Goal: Information Seeking & Learning: Learn about a topic

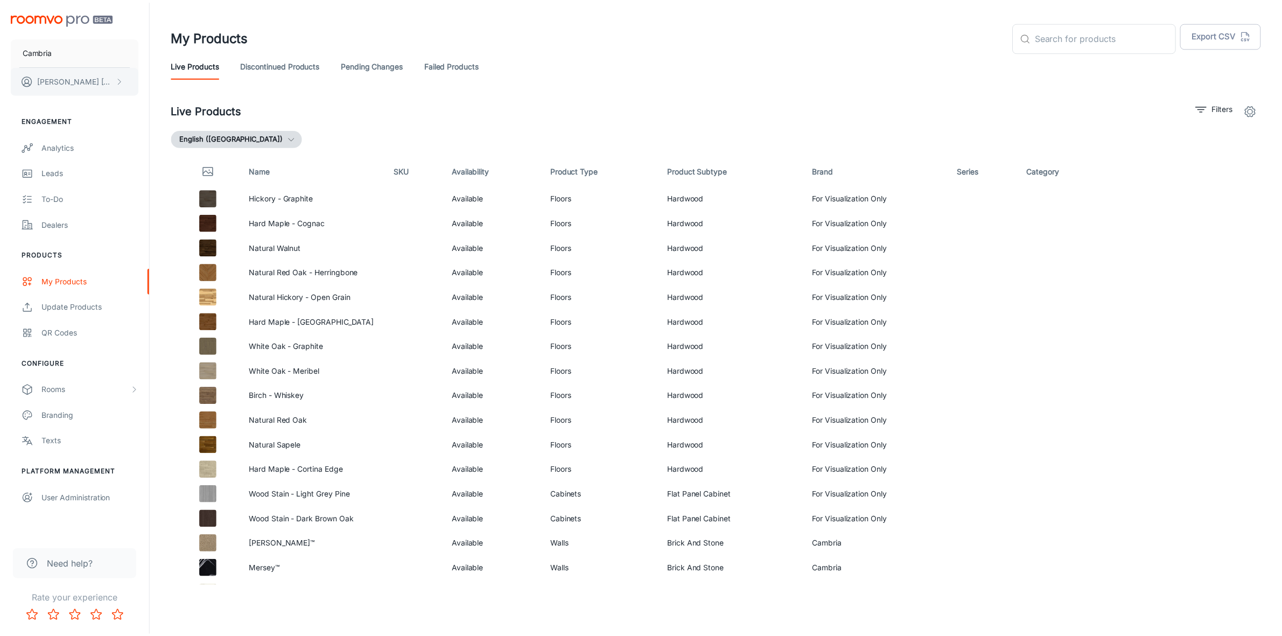
scroll to position [277, 0]
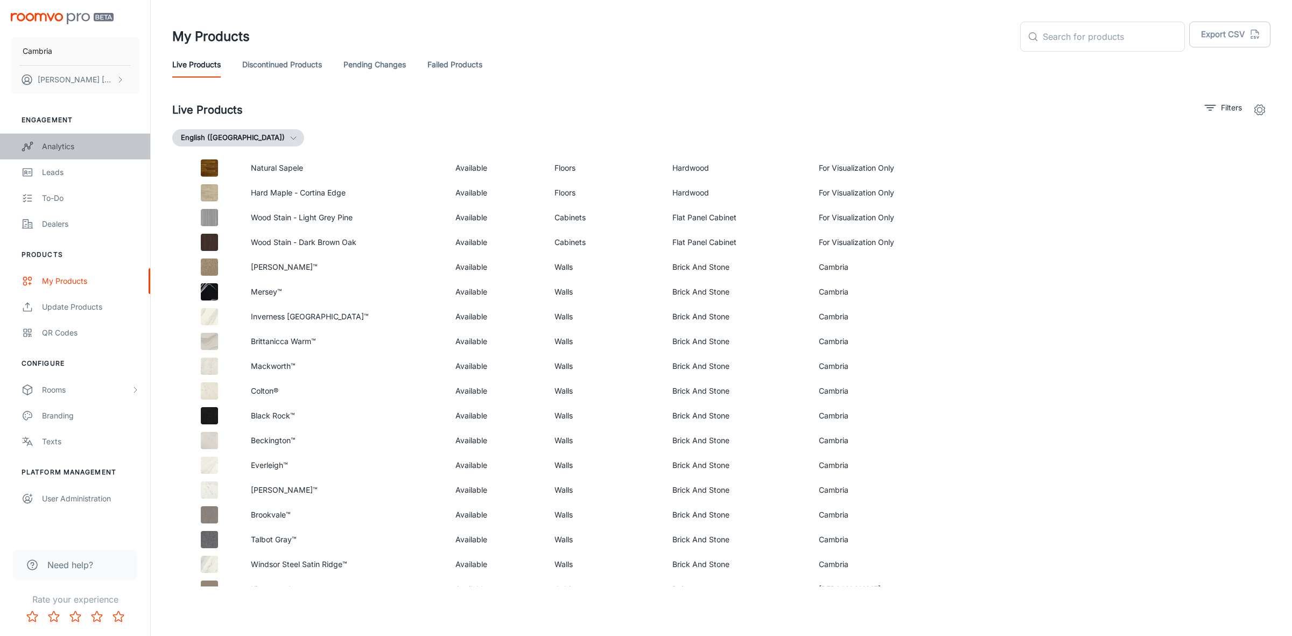
click at [65, 142] on div "Analytics" at bounding box center [90, 147] width 97 height 12
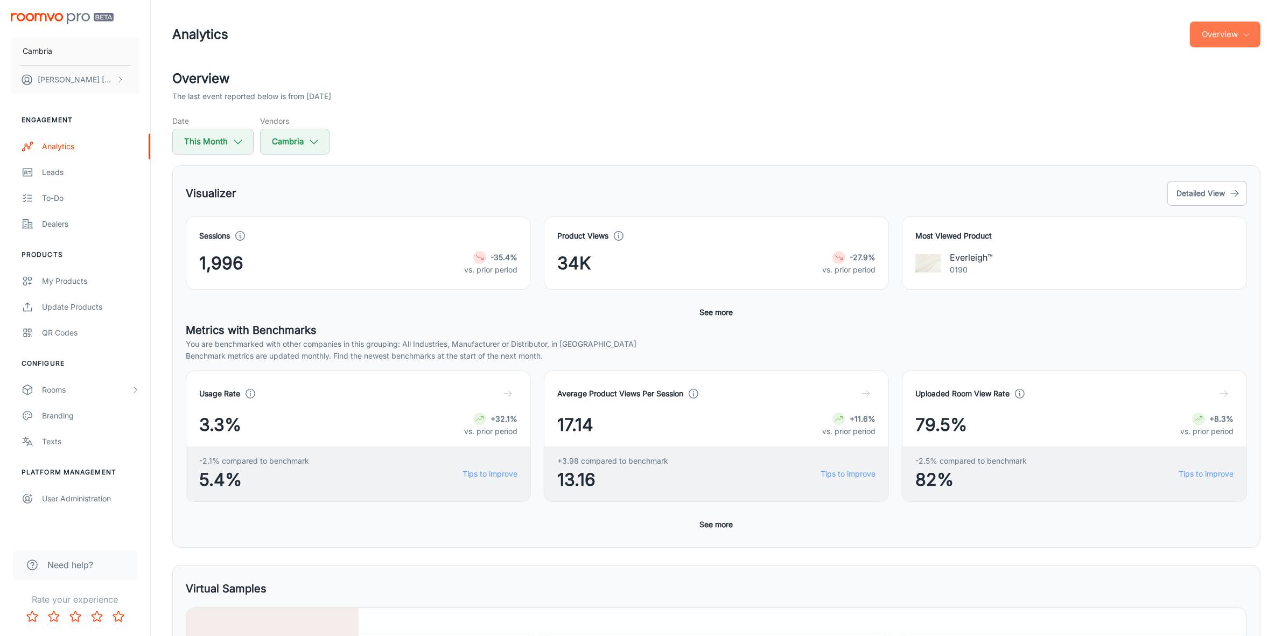
click at [1233, 32] on button "Overview" at bounding box center [1225, 35] width 71 height 26
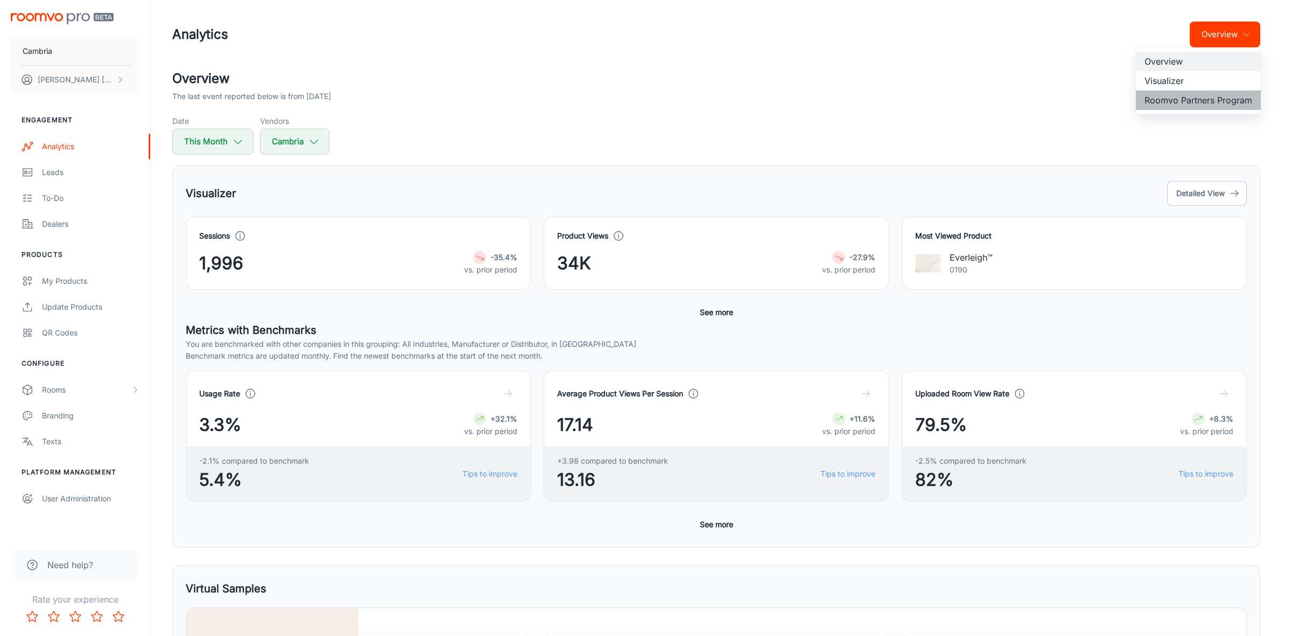
click at [1193, 96] on li "Roomvo Partners Program" at bounding box center [1198, 99] width 125 height 19
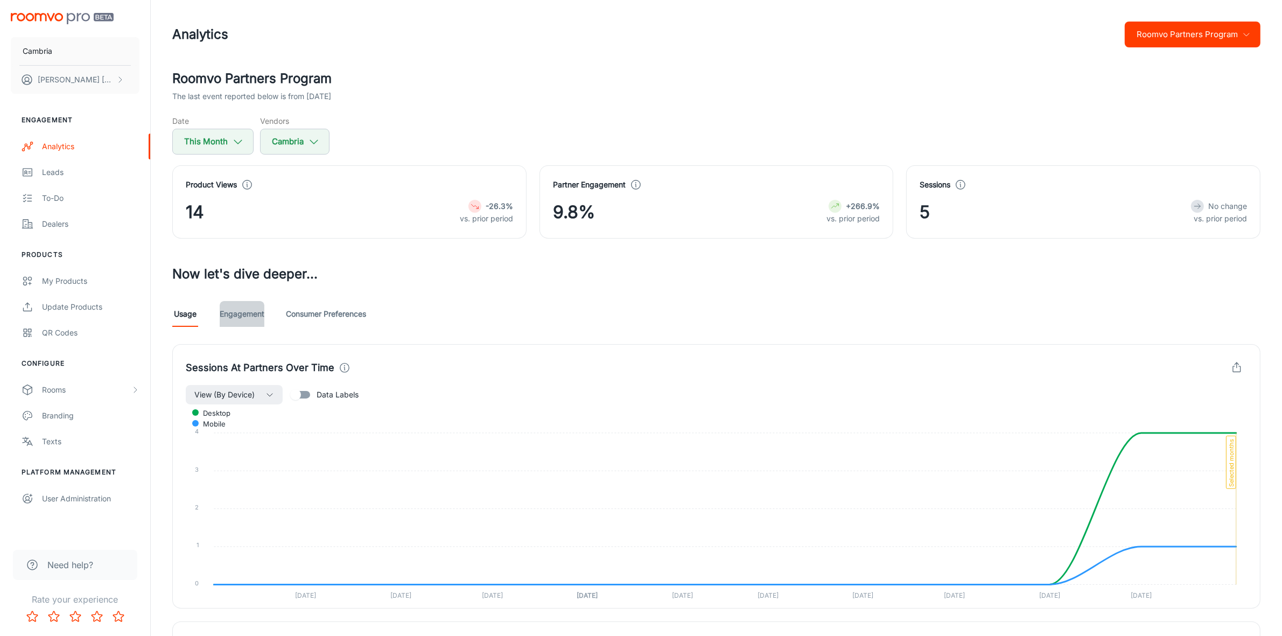
click at [249, 316] on link "Engagement" at bounding box center [242, 314] width 45 height 26
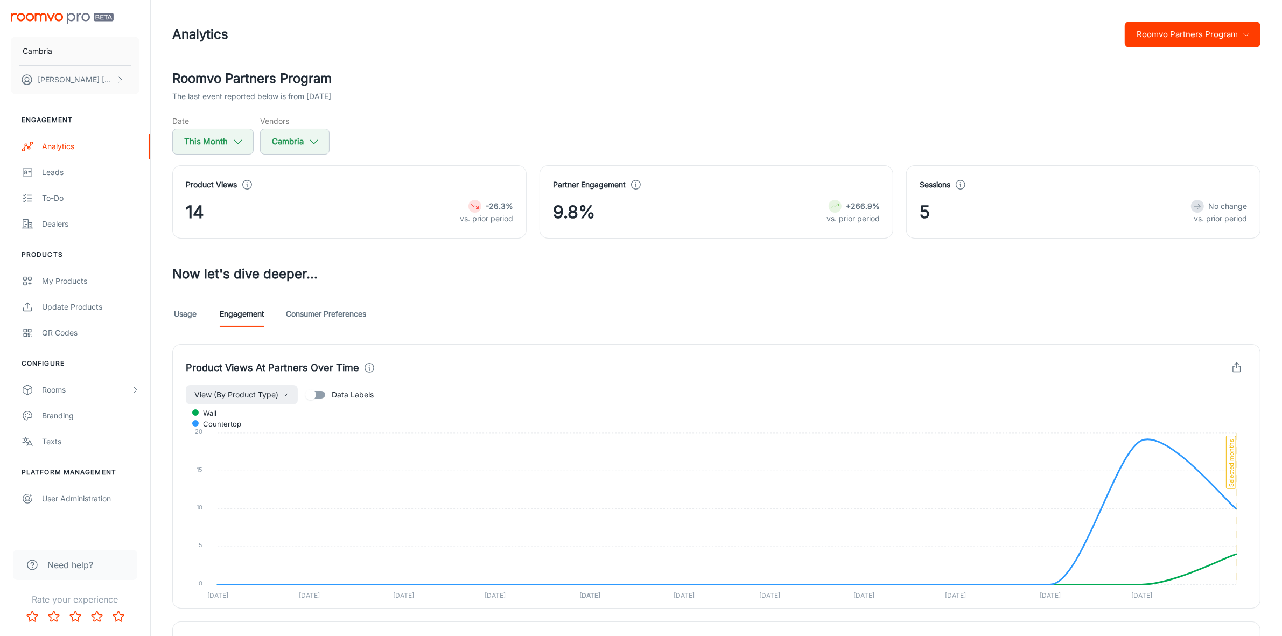
click at [1153, 33] on button "Roomvo Partners Program" at bounding box center [1193, 35] width 136 height 26
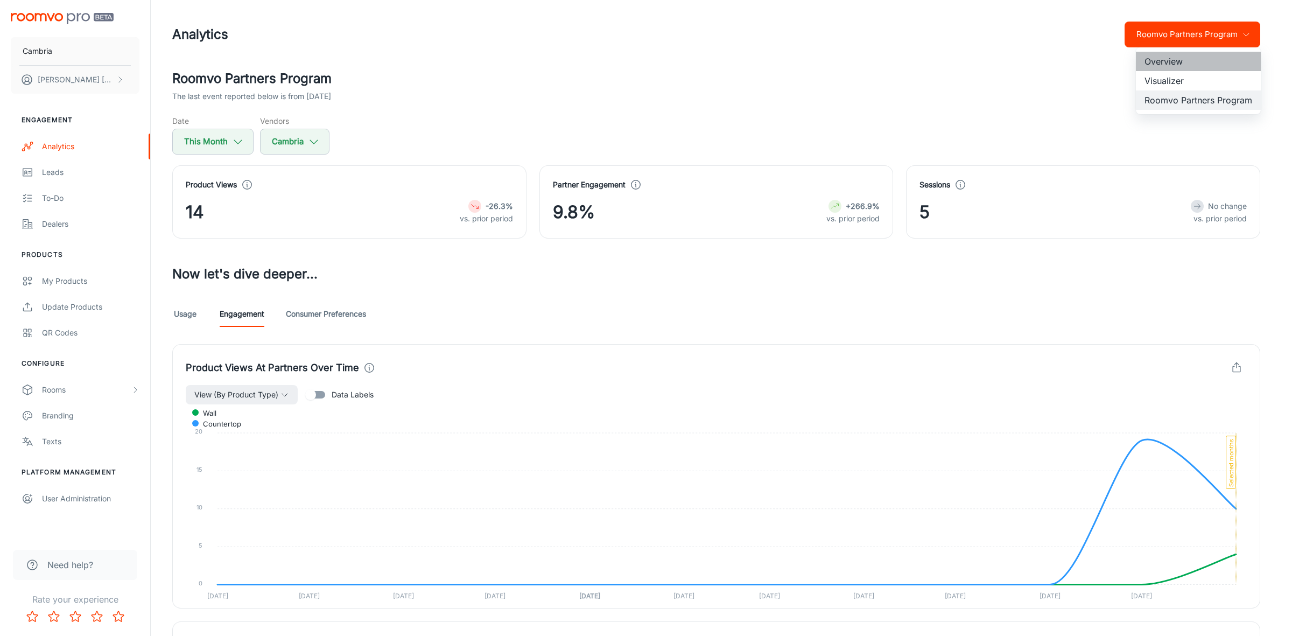
click at [1166, 55] on li "Overview" at bounding box center [1198, 61] width 125 height 19
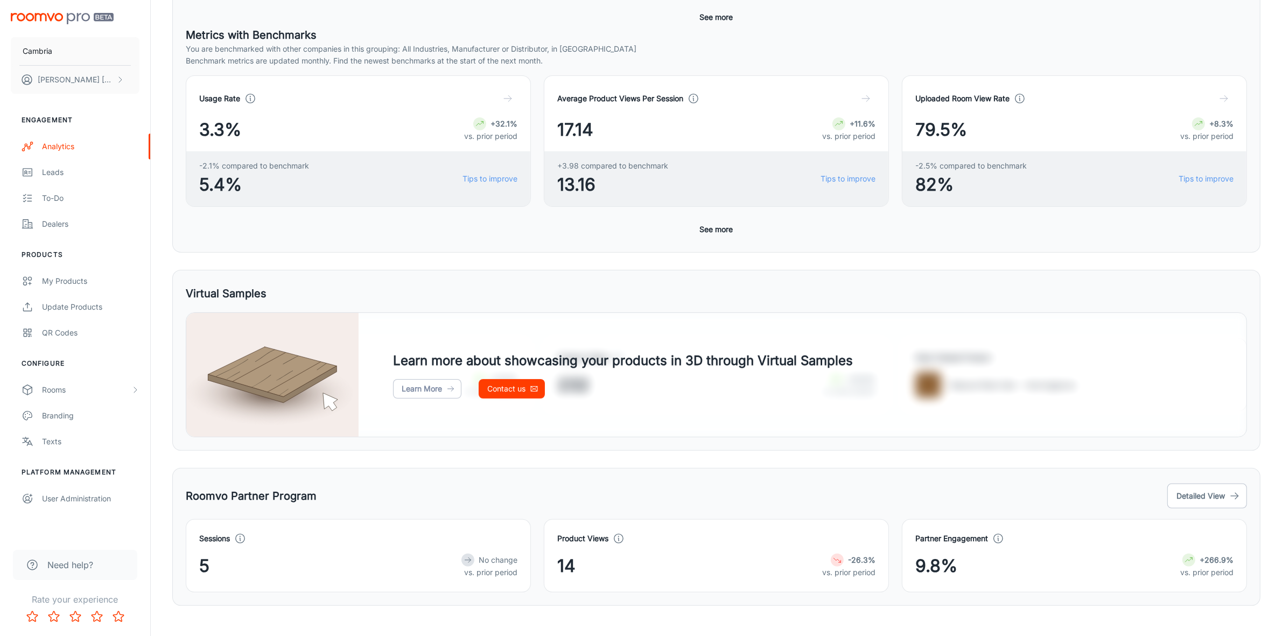
scroll to position [310, 0]
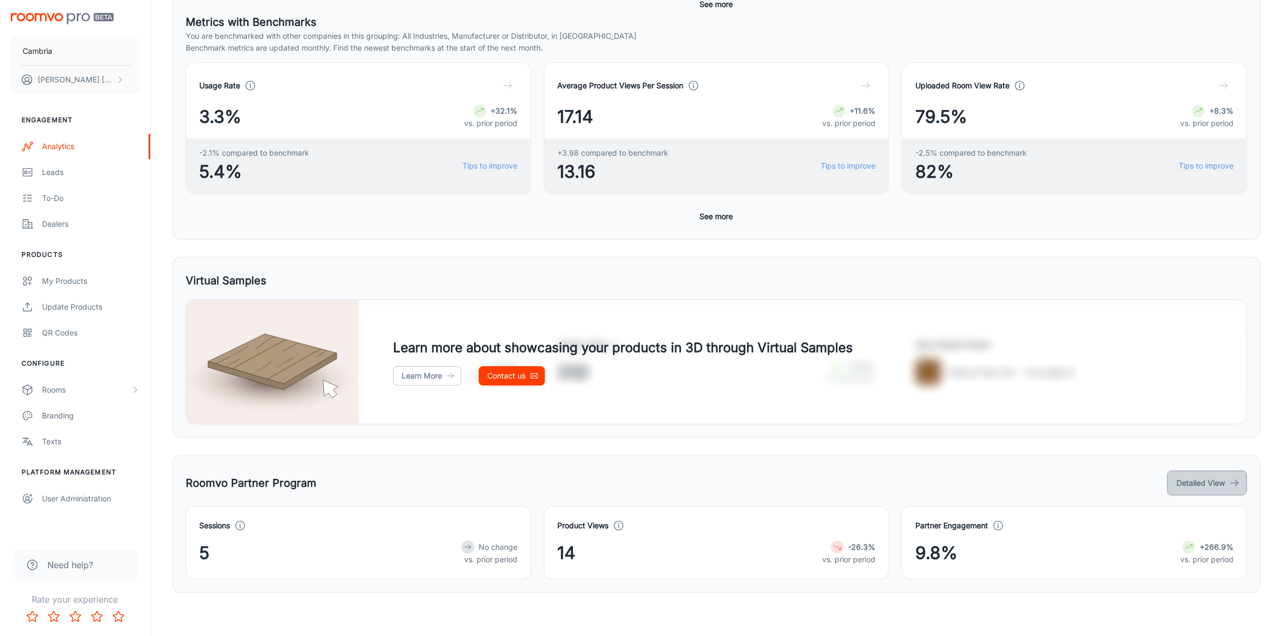
click at [1180, 474] on button "Detailed View" at bounding box center [1207, 483] width 80 height 25
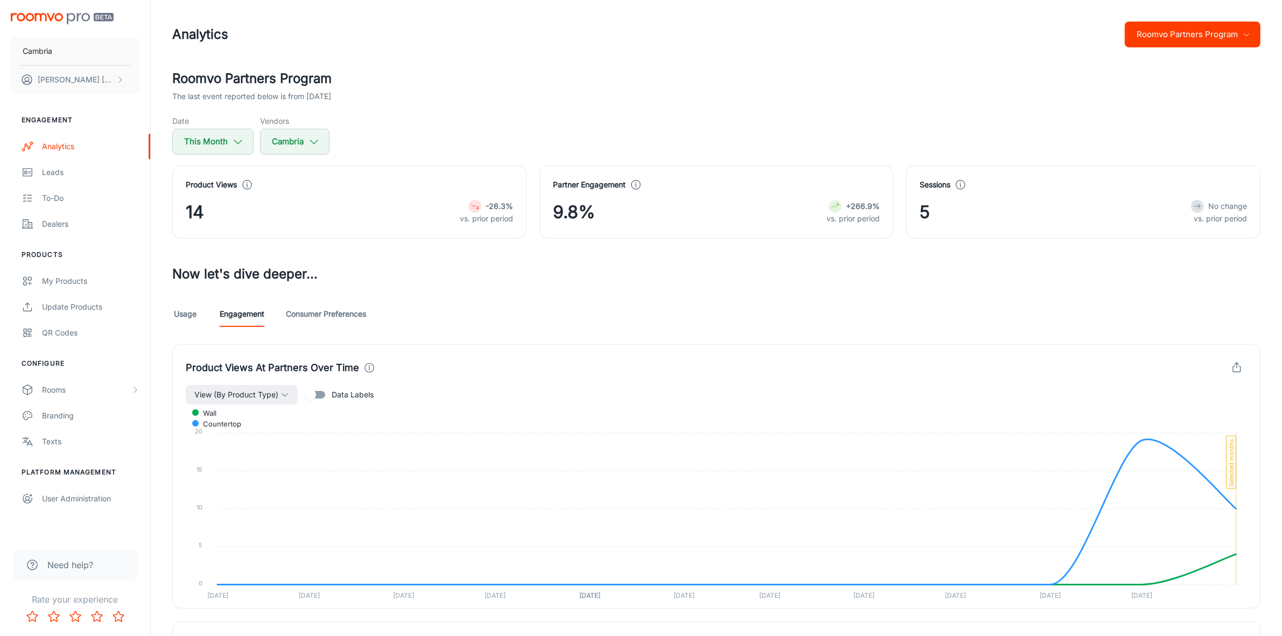
click at [1189, 35] on button "Roomvo Partners Program" at bounding box center [1193, 35] width 136 height 26
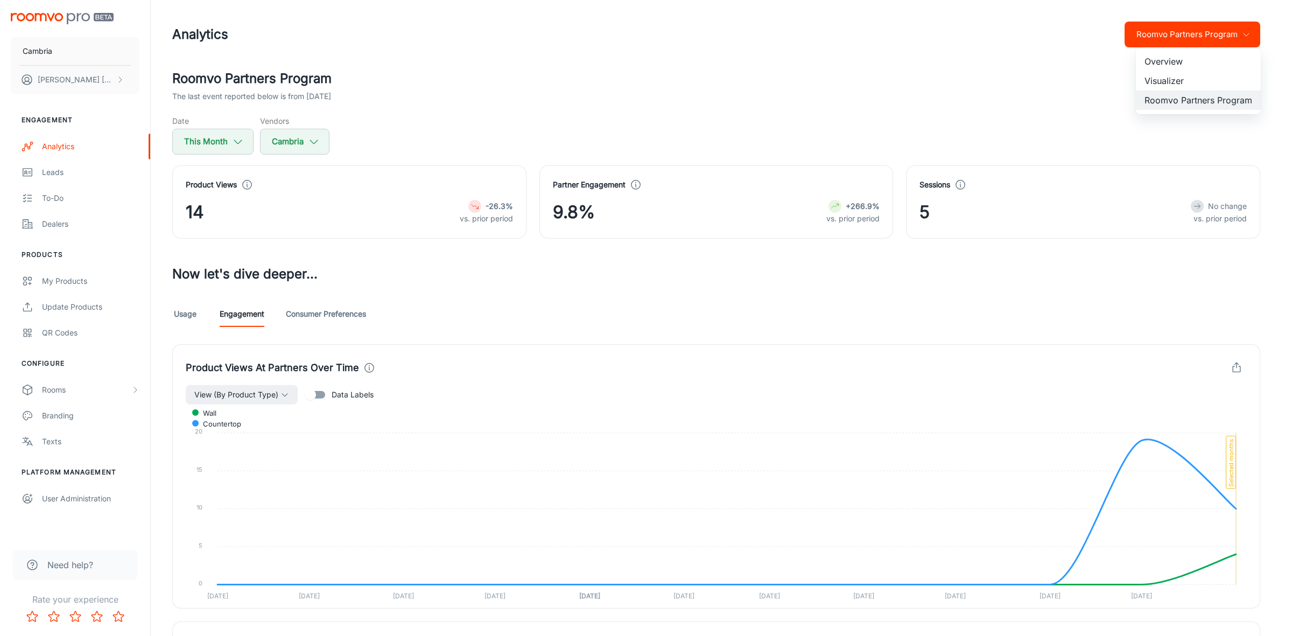
click at [1177, 55] on li "Overview" at bounding box center [1198, 61] width 125 height 19
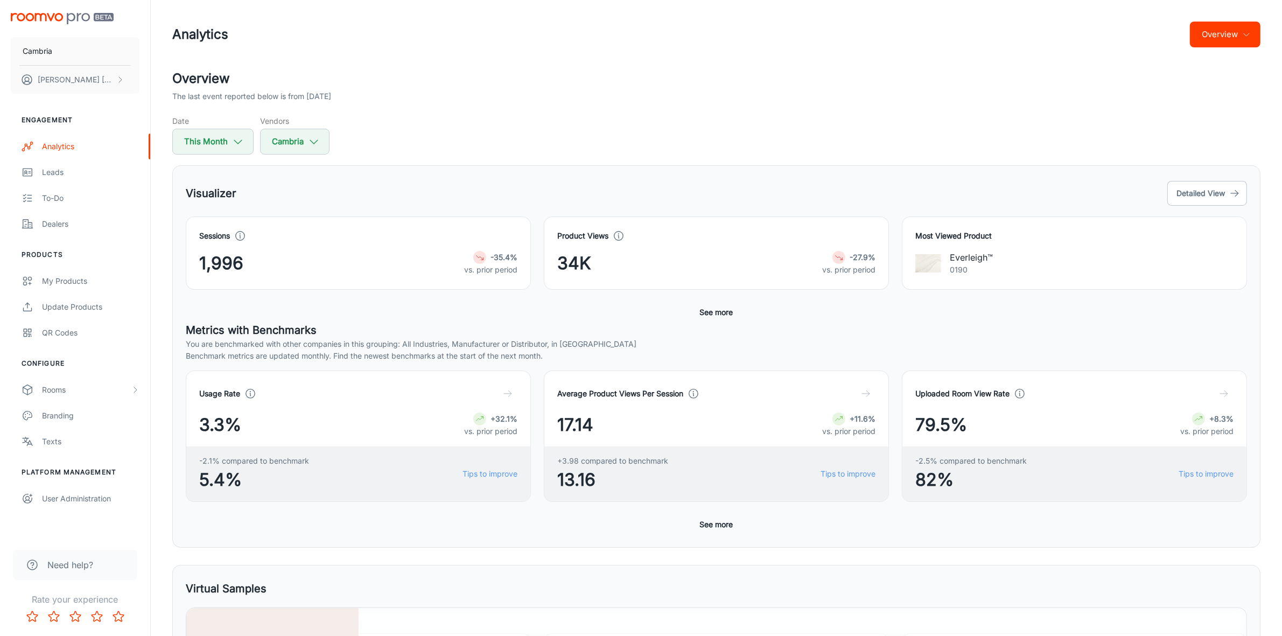
click at [1236, 36] on button "Overview" at bounding box center [1225, 35] width 71 height 26
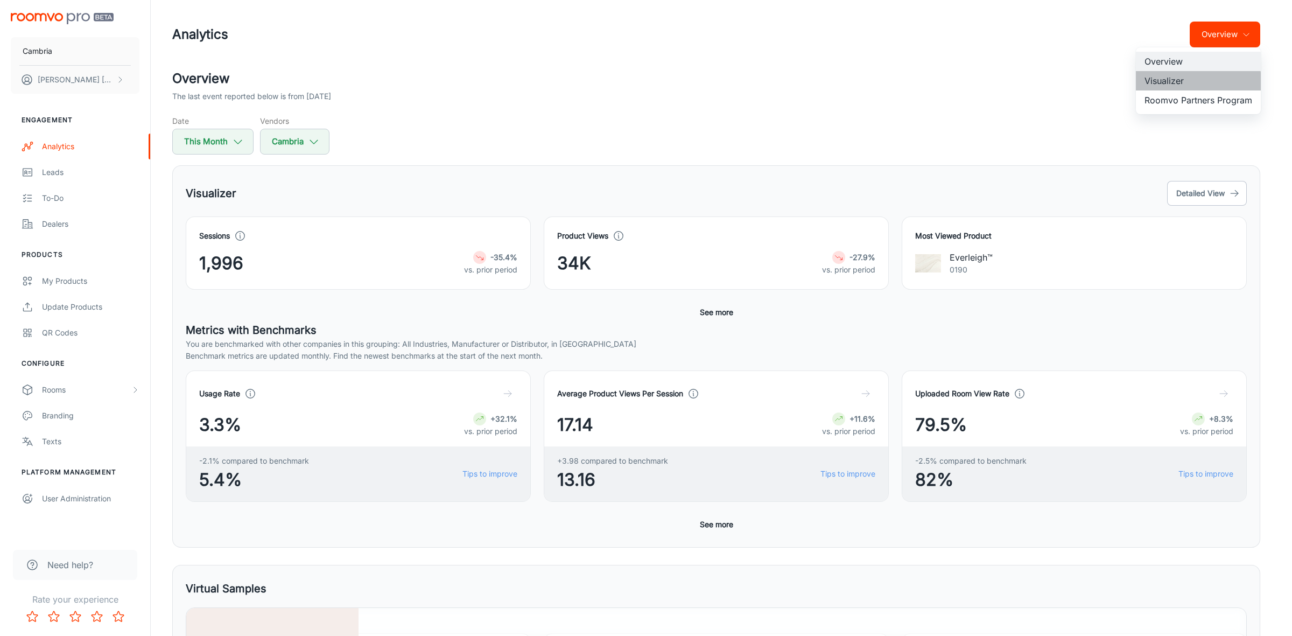
click at [1180, 82] on li "Visualizer" at bounding box center [1198, 80] width 125 height 19
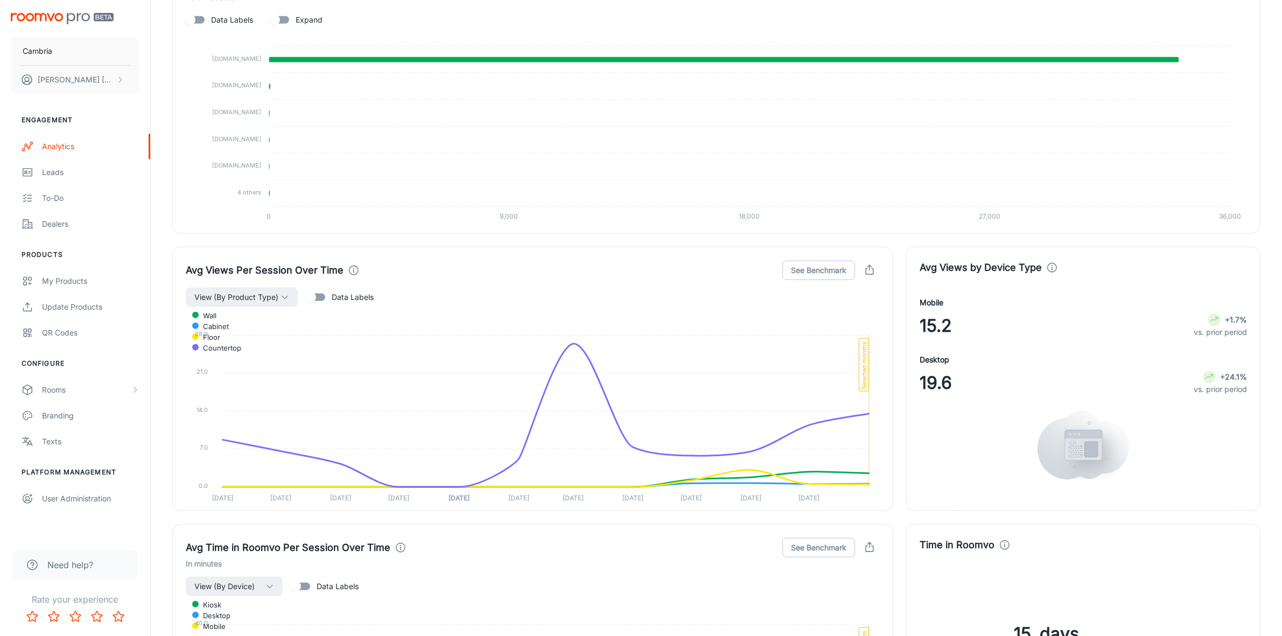
scroll to position [827, 0]
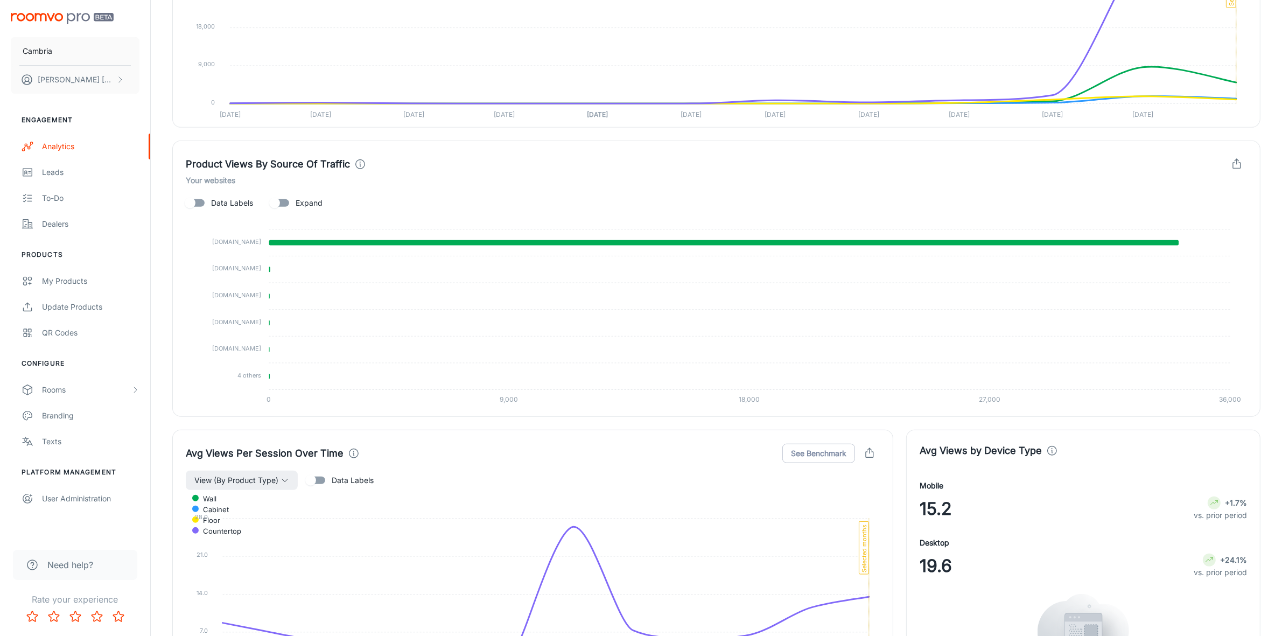
click at [312, 203] on span "Expand" at bounding box center [309, 203] width 27 height 12
click at [305, 203] on input "Expand" at bounding box center [274, 203] width 61 height 20
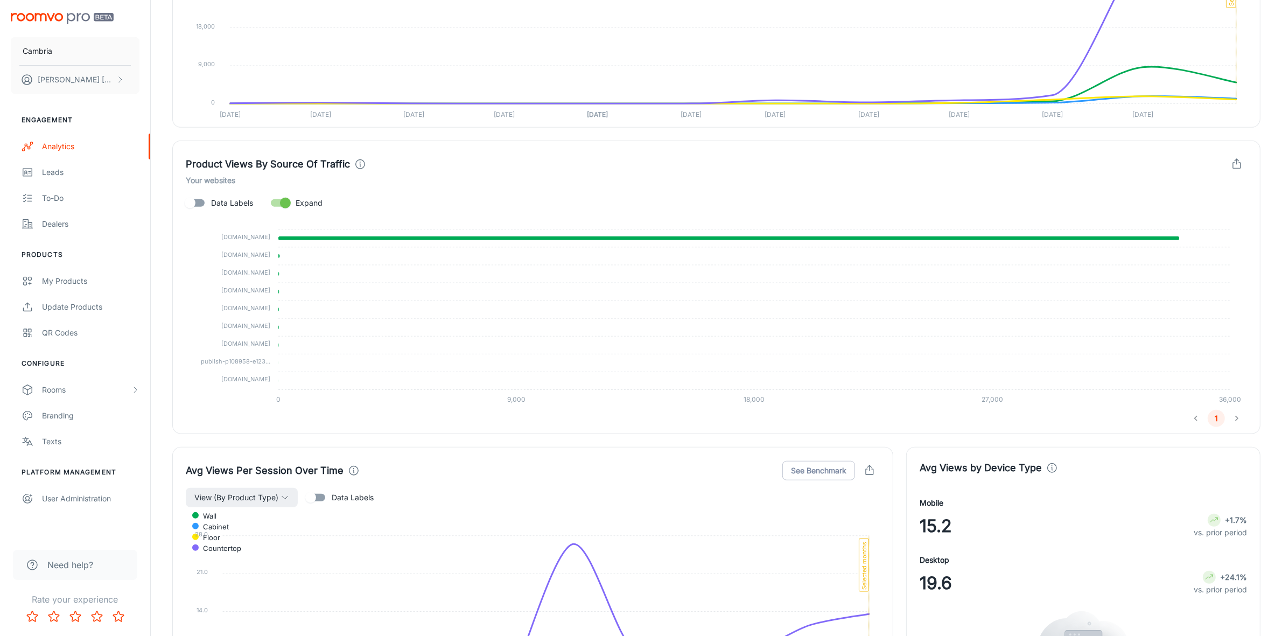
click at [1236, 415] on li "pagination navigation" at bounding box center [1237, 418] width 20 height 17
click at [1237, 420] on li "pagination navigation" at bounding box center [1237, 418] width 20 height 17
click at [275, 200] on input "Expand" at bounding box center [285, 203] width 61 height 20
checkbox input "false"
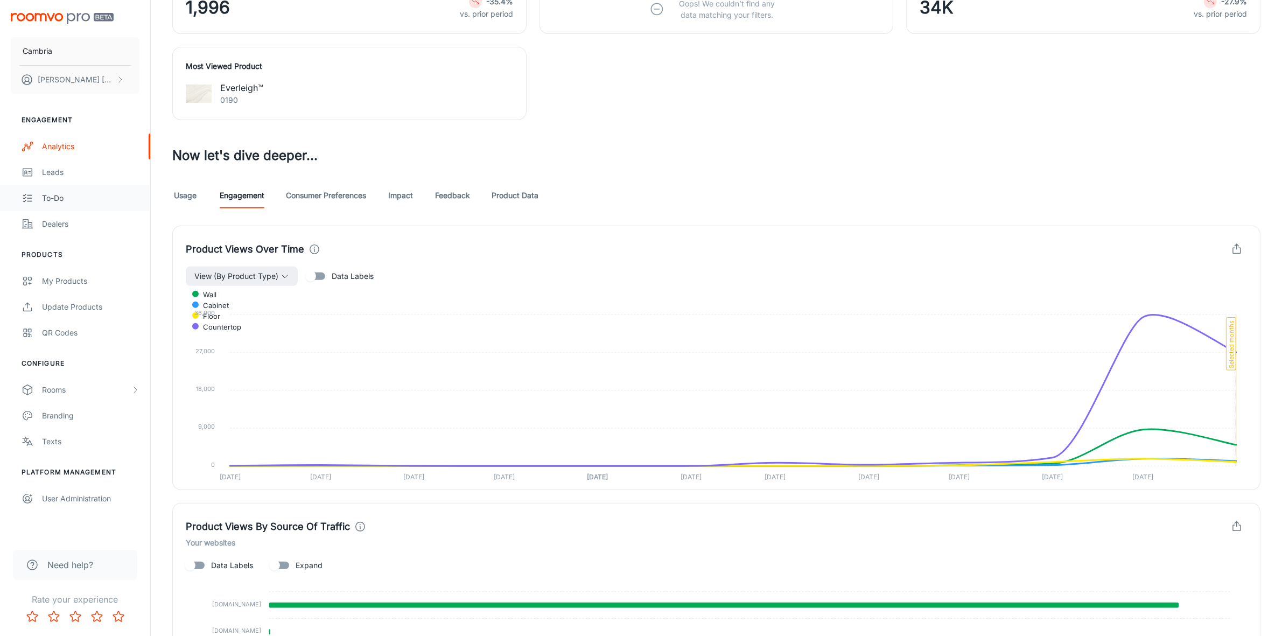
scroll to position [288, 0]
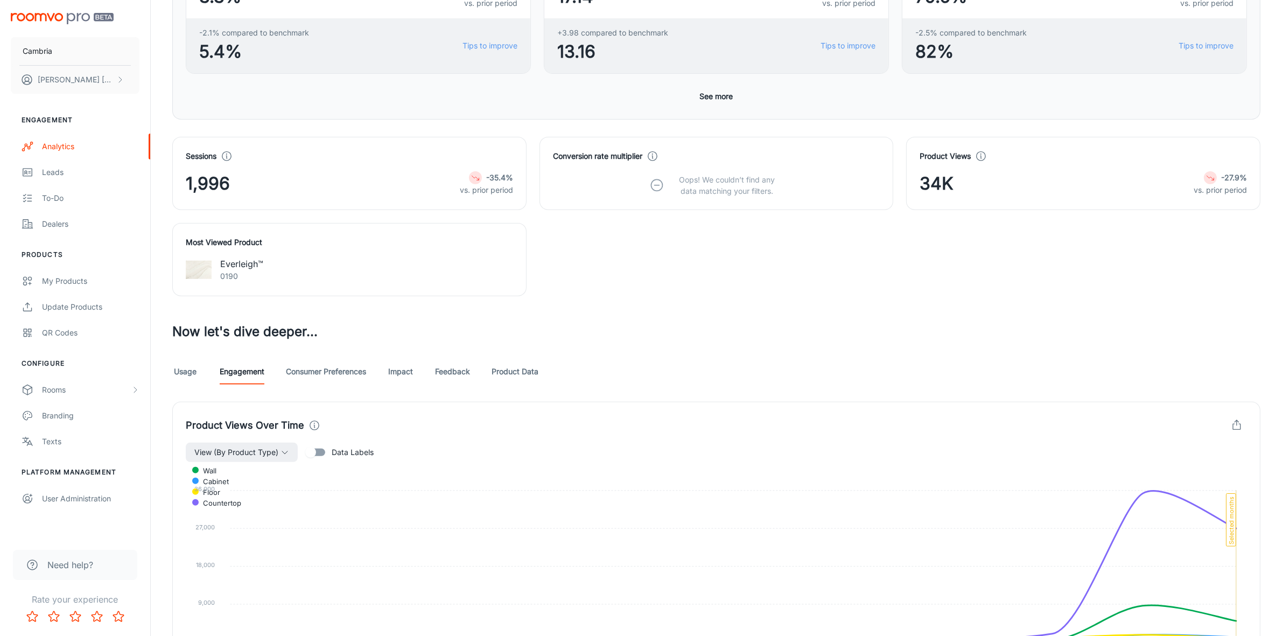
click at [395, 375] on link "Impact" at bounding box center [401, 372] width 26 height 26
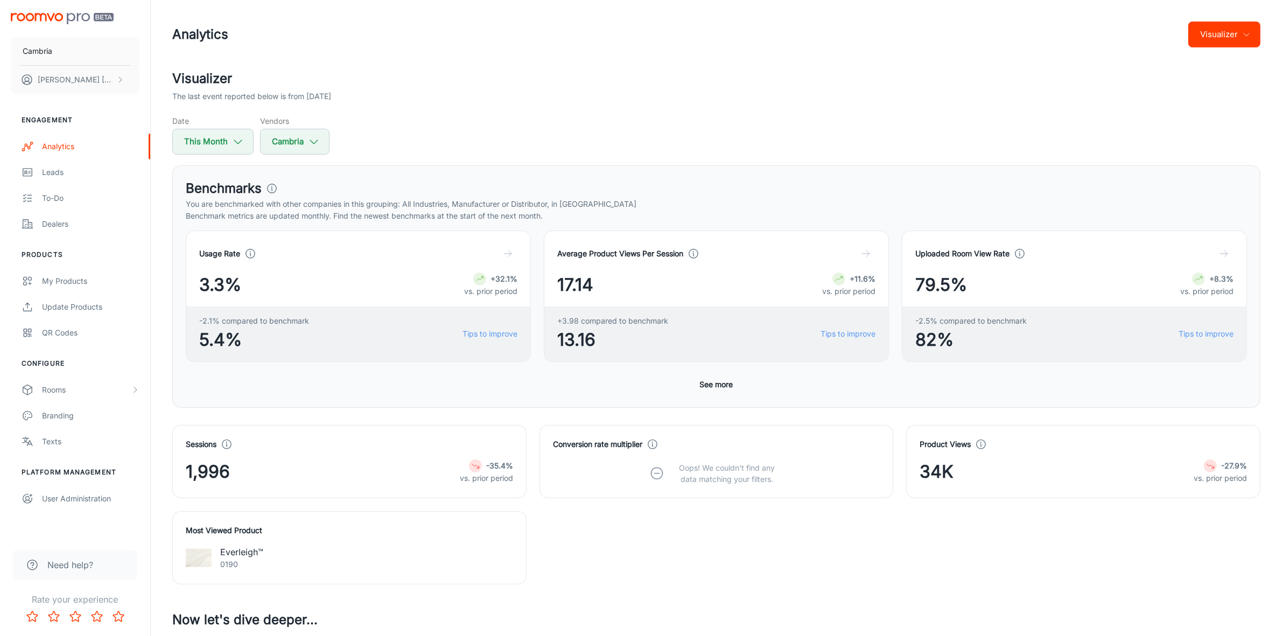
click at [1231, 30] on button "Visualizer" at bounding box center [1224, 35] width 72 height 26
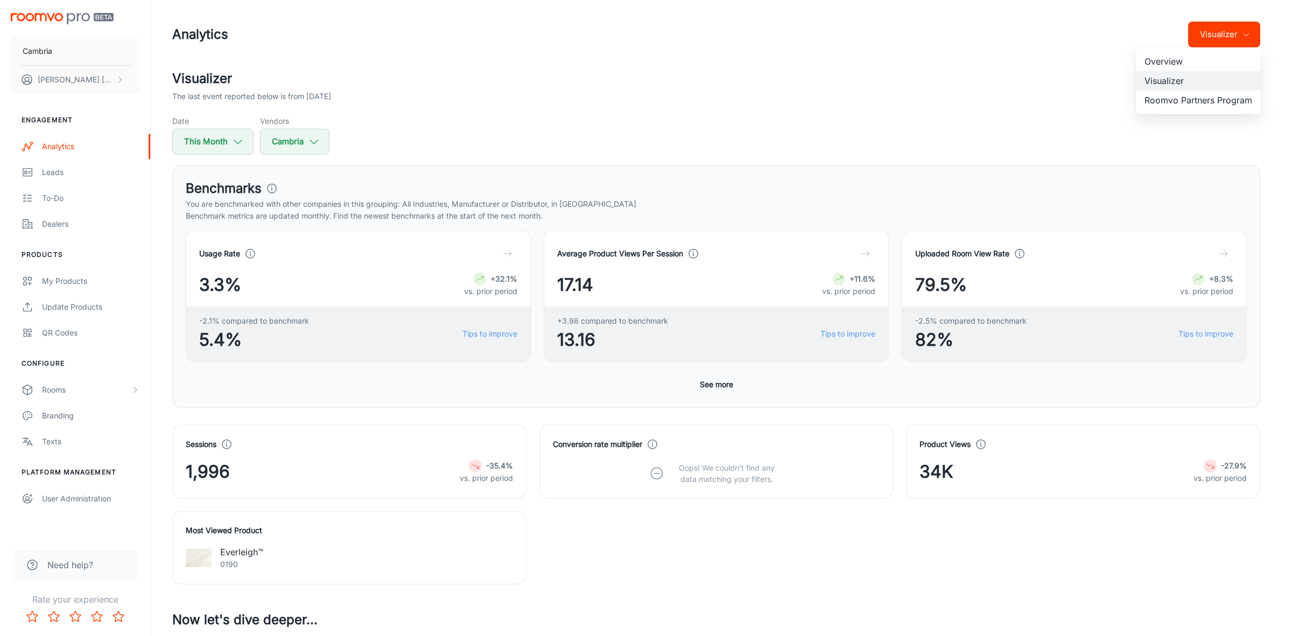
click at [1201, 95] on li "Roomvo Partners Program" at bounding box center [1198, 99] width 125 height 19
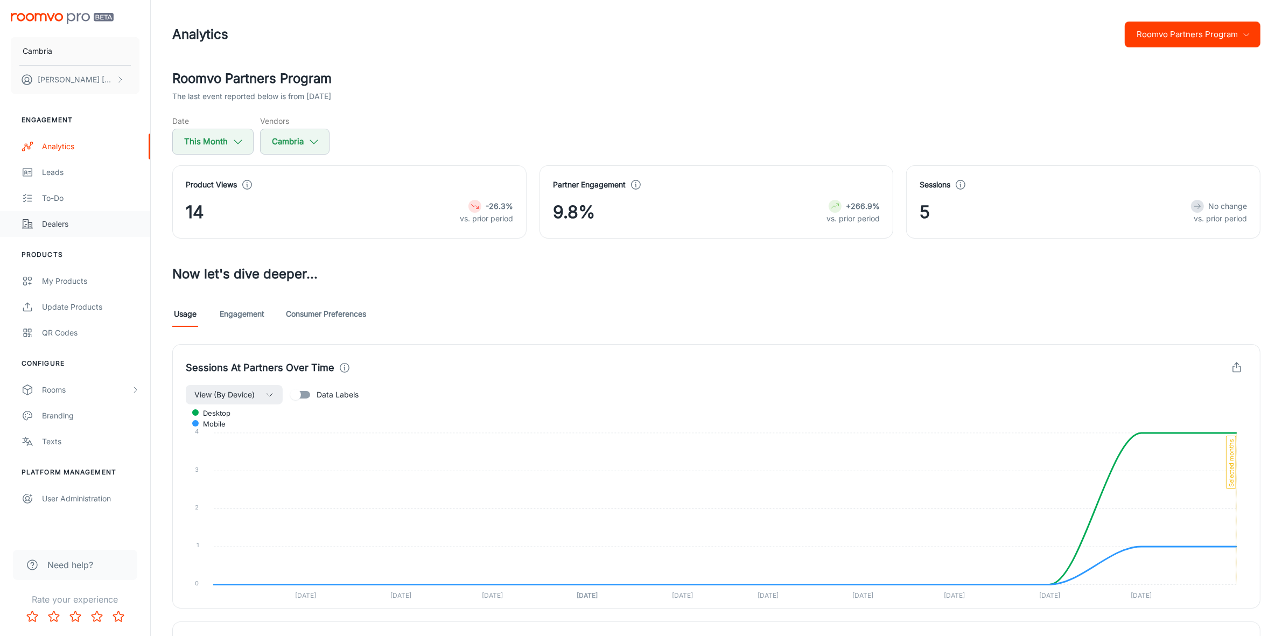
click at [53, 229] on div "Dealers" at bounding box center [90, 224] width 97 height 12
